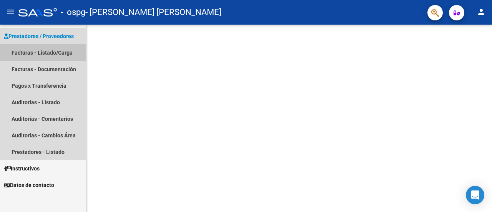
click at [38, 56] on link "Facturas - Listado/Carga" at bounding box center [43, 52] width 86 height 17
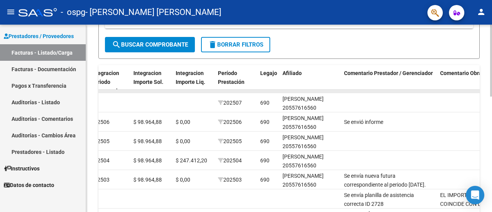
scroll to position [184, 0]
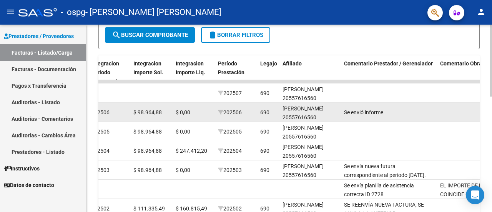
click at [197, 113] on div "$ 0,00" at bounding box center [194, 112] width 36 height 9
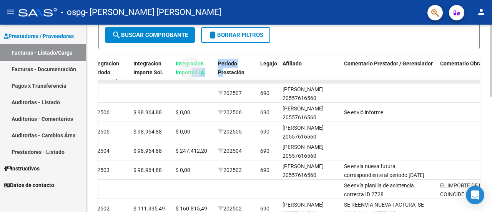
drag, startPoint x: 192, startPoint y: 78, endPoint x: 223, endPoint y: 79, distance: 30.4
click at [223, 79] on div "ID CAE Facturado x Orden De Area Razón Social CPBT Monto Fecha Cpbt Días desde …" at bounding box center [288, 176] width 381 height 242
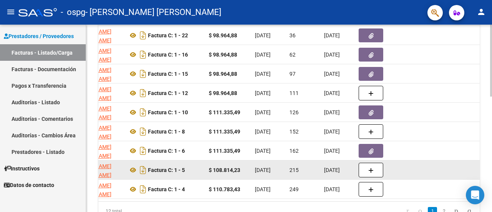
scroll to position [222, 0]
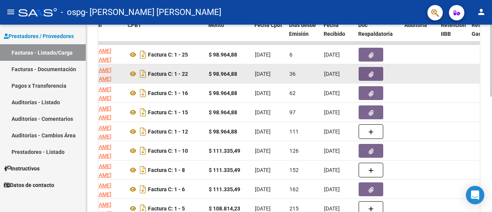
click at [365, 72] on button "button" at bounding box center [370, 74] width 25 height 14
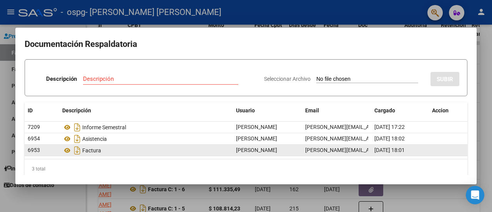
click at [124, 149] on div "Factura" at bounding box center [145, 150] width 167 height 12
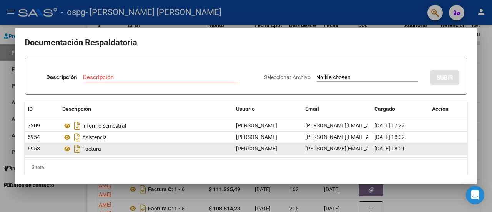
scroll to position [0, 0]
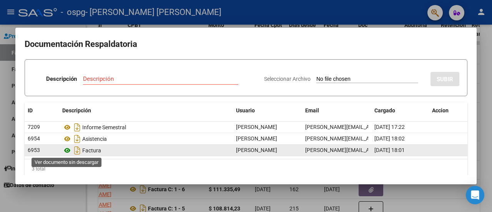
click at [68, 151] on icon at bounding box center [67, 150] width 10 height 9
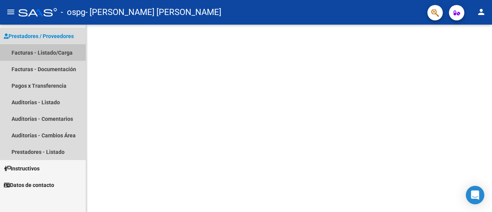
click at [73, 51] on link "Facturas - Listado/Carga" at bounding box center [43, 52] width 86 height 17
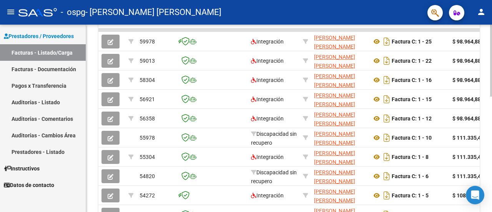
scroll to position [184, 0]
